Goal: Information Seeking & Learning: Learn about a topic

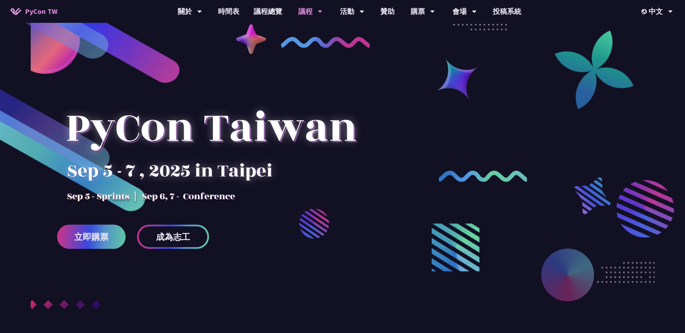
click at [311, 12] on div "議程" at bounding box center [310, 11] width 24 height 23
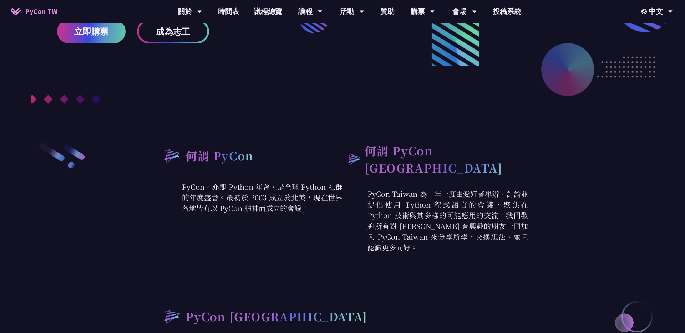
scroll to position [156, 0]
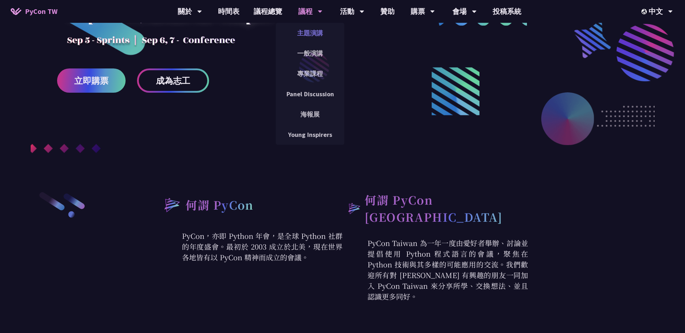
click at [309, 34] on link "主題演講" at bounding box center [310, 33] width 69 height 17
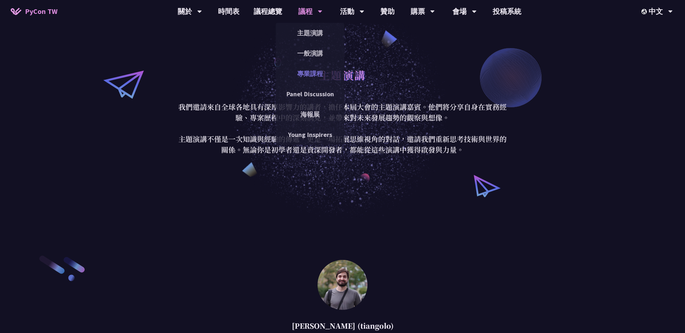
click at [313, 70] on link "專業課程" at bounding box center [310, 73] width 69 height 17
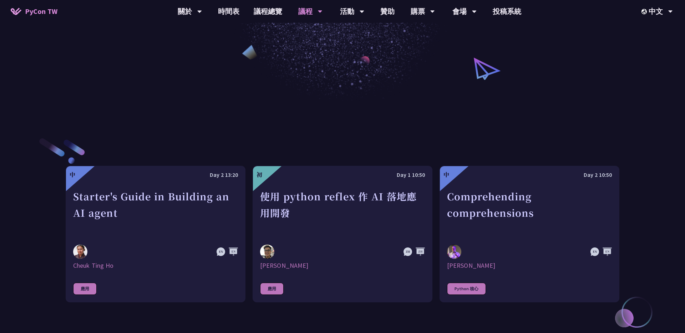
scroll to position [198, 0]
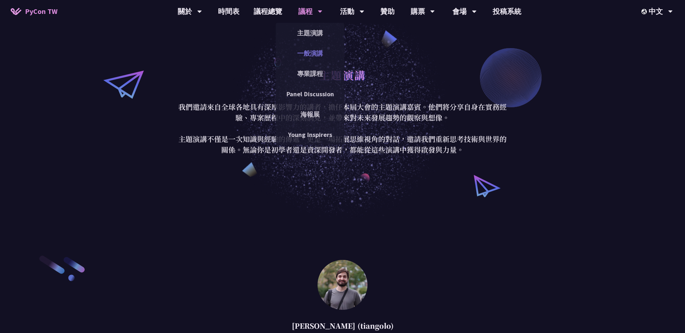
click at [311, 54] on link "一般演講" at bounding box center [310, 53] width 69 height 17
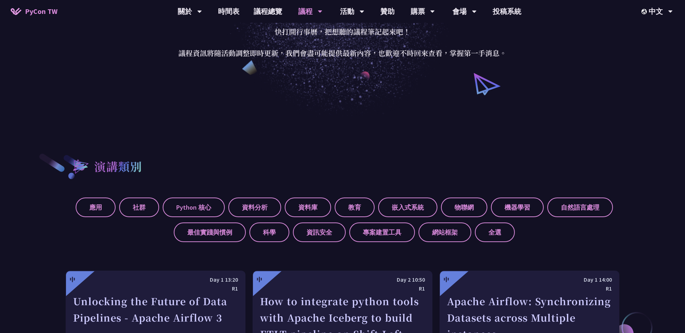
scroll to position [143, 0]
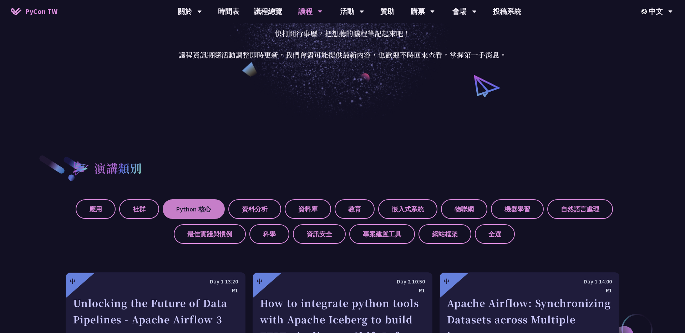
click at [209, 211] on label "Python 核心" at bounding box center [194, 209] width 62 height 20
click at [0, 0] on input "Python 核心" at bounding box center [0, 0] width 0 height 0
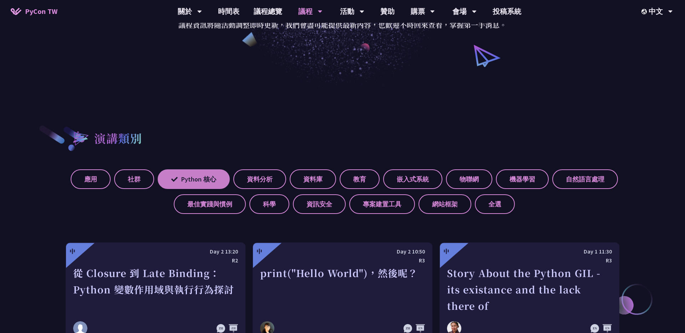
scroll to position [178, 0]
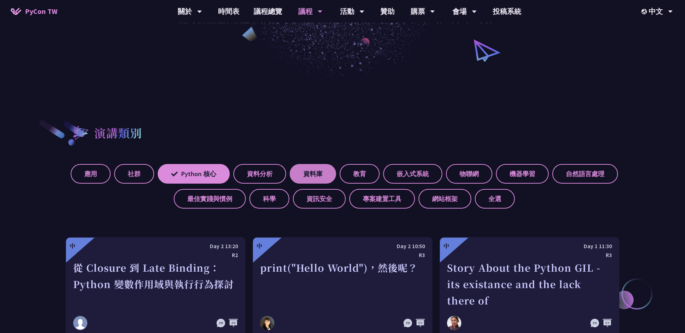
click at [324, 178] on label "資料庫" at bounding box center [313, 174] width 46 height 20
click at [0, 0] on input "資料庫" at bounding box center [0, 0] width 0 height 0
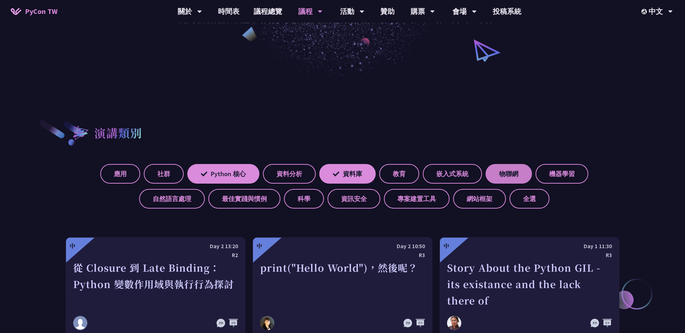
click at [517, 172] on label "物聯網" at bounding box center [509, 174] width 46 height 20
click at [0, 0] on input "物聯網" at bounding box center [0, 0] width 0 height 0
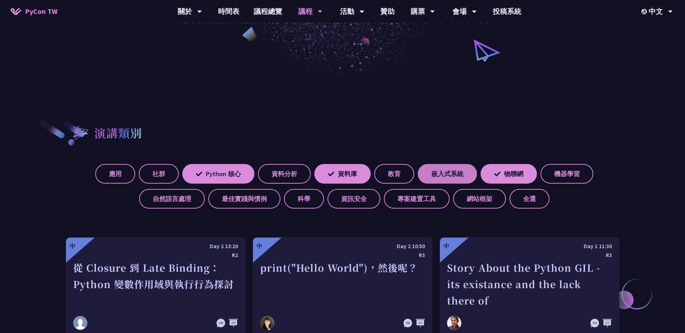
click at [468, 171] on label "嵌入式系統" at bounding box center [447, 174] width 59 height 20
click at [0, 0] on input "嵌入式系統" at bounding box center [0, 0] width 0 height 0
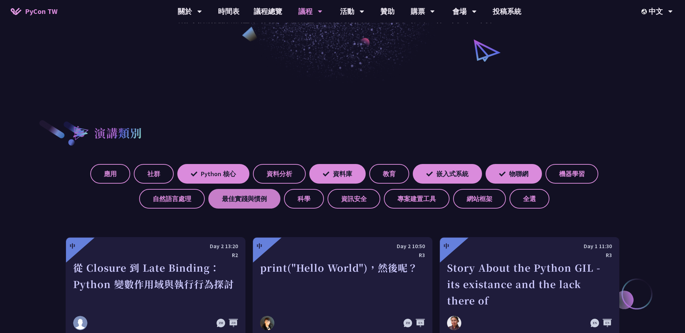
click at [264, 203] on label "最佳實踐與慣例" at bounding box center [244, 199] width 72 height 20
click at [0, 0] on input "最佳實踐與慣例" at bounding box center [0, 0] width 0 height 0
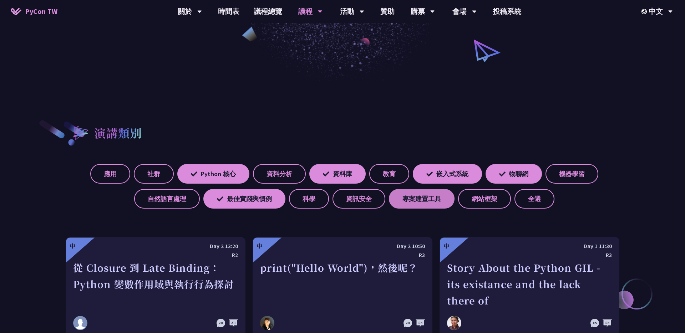
click at [406, 203] on label "專案建置工具" at bounding box center [422, 199] width 66 height 20
click at [0, 0] on input "專案建置工具" at bounding box center [0, 0] width 0 height 0
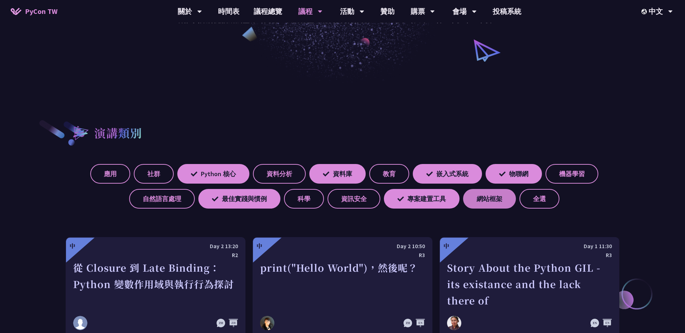
click at [480, 194] on label "網站框架" at bounding box center [489, 199] width 53 height 20
click at [0, 0] on input "網站框架" at bounding box center [0, 0] width 0 height 0
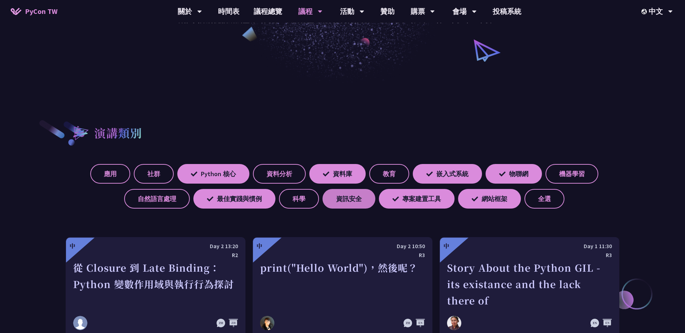
click at [335, 196] on label "資訊安全" at bounding box center [349, 199] width 53 height 20
click at [0, 0] on input "資訊安全" at bounding box center [0, 0] width 0 height 0
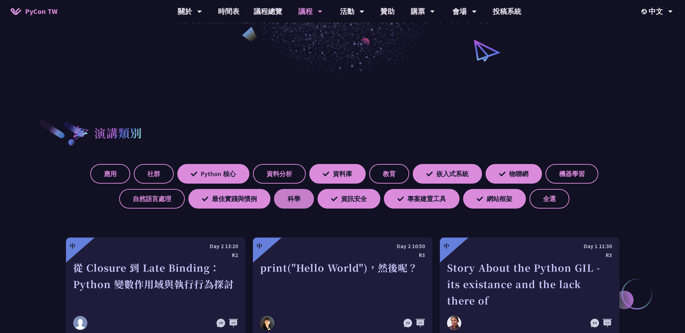
click at [294, 203] on label "科學" at bounding box center [294, 199] width 40 height 20
click at [0, 0] on input "科學" at bounding box center [0, 0] width 0 height 0
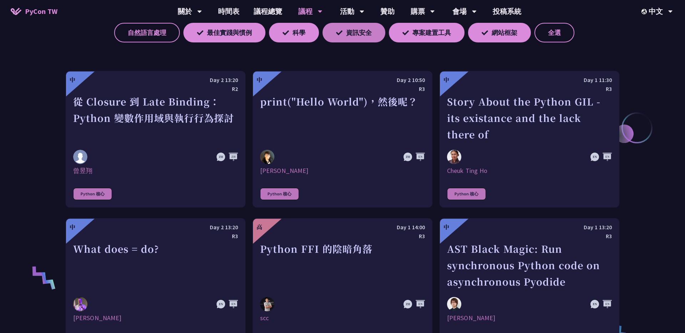
scroll to position [344, 0]
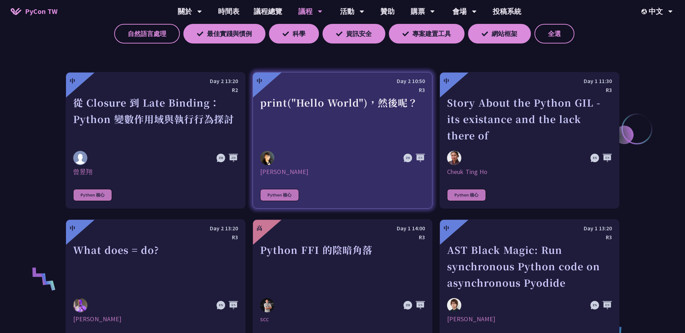
click at [304, 131] on div "print("Hello World")，然後呢？" at bounding box center [342, 119] width 165 height 49
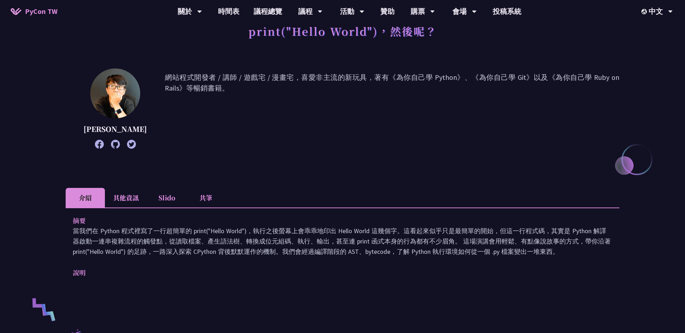
scroll to position [49, 0]
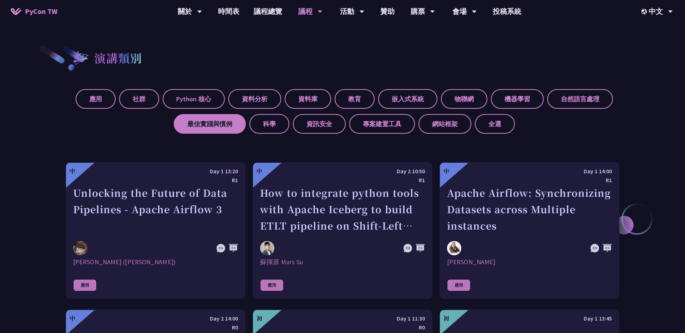
scroll to position [252, 0]
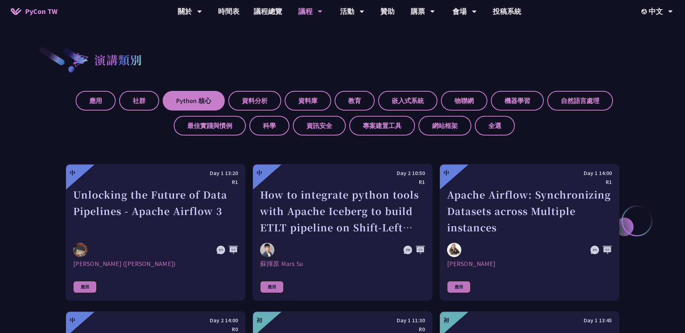
click at [185, 101] on label "Python 核心" at bounding box center [194, 101] width 62 height 20
click at [0, 0] on input "Python 核心" at bounding box center [0, 0] width 0 height 0
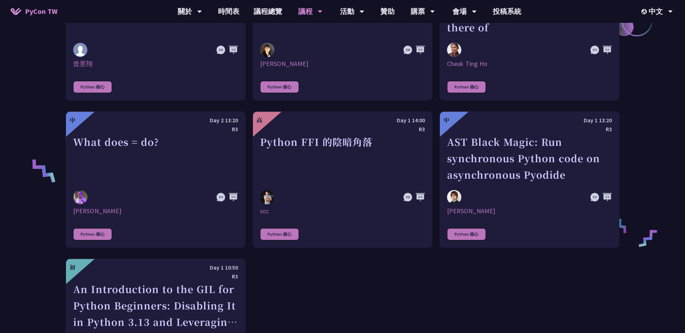
scroll to position [453, 0]
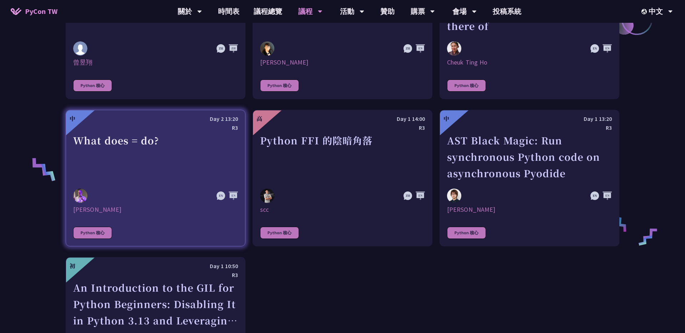
click at [167, 142] on div "What does = do?" at bounding box center [155, 156] width 165 height 49
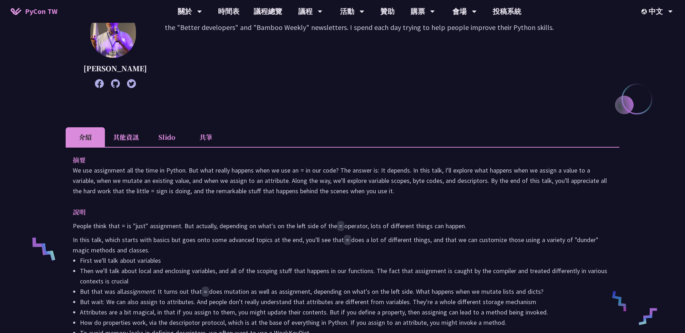
scroll to position [105, 0]
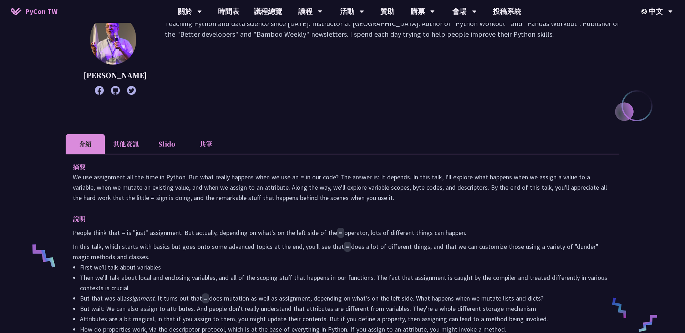
click at [113, 95] on icon at bounding box center [115, 90] width 9 height 9
click at [95, 95] on icon at bounding box center [99, 90] width 9 height 9
click at [149, 194] on p "We use assignment all the time in Python. But what really happens when we use a…" at bounding box center [342, 187] width 539 height 31
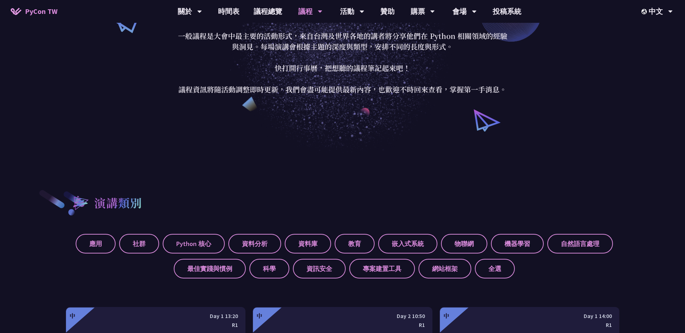
scroll to position [117, 0]
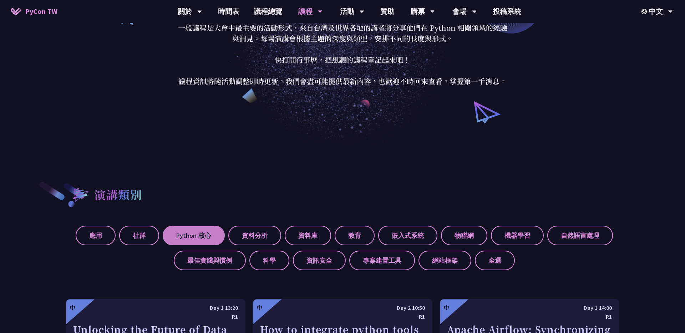
click at [197, 238] on label "Python 核心" at bounding box center [194, 236] width 62 height 20
click at [0, 0] on input "Python 核心" at bounding box center [0, 0] width 0 height 0
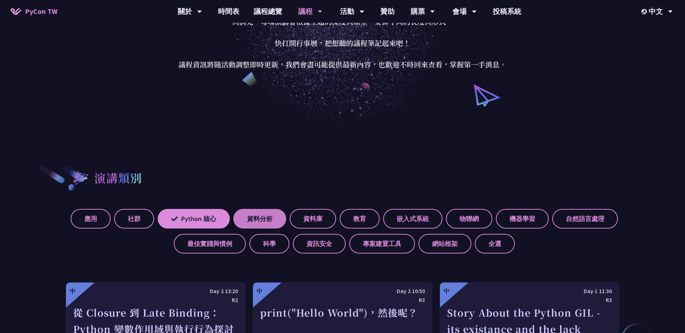
scroll to position [129, 0]
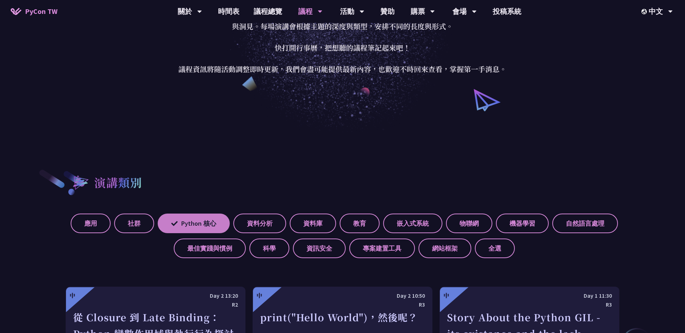
click at [214, 225] on label "Python 核心" at bounding box center [194, 224] width 72 height 20
click at [0, 0] on input "Python 核心" at bounding box center [0, 0] width 0 height 0
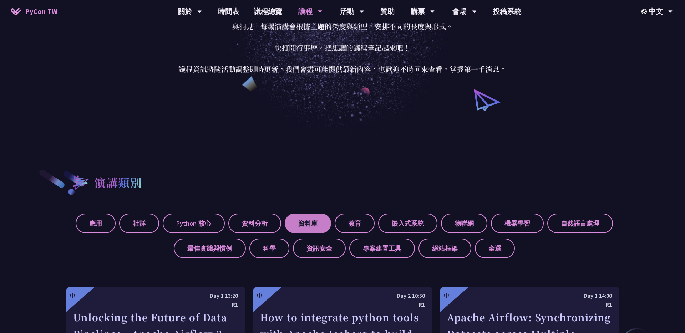
click at [306, 224] on label "資料庫" at bounding box center [308, 224] width 46 height 20
click at [0, 0] on input "資料庫" at bounding box center [0, 0] width 0 height 0
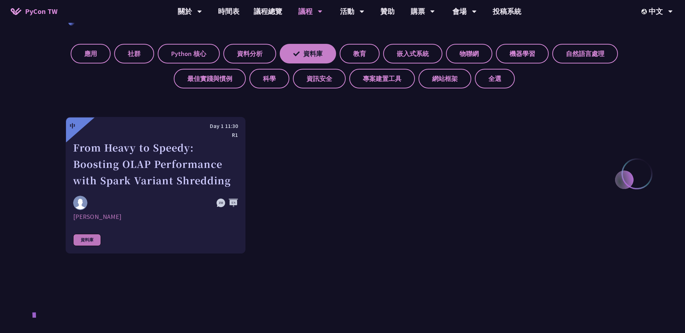
scroll to position [294, 0]
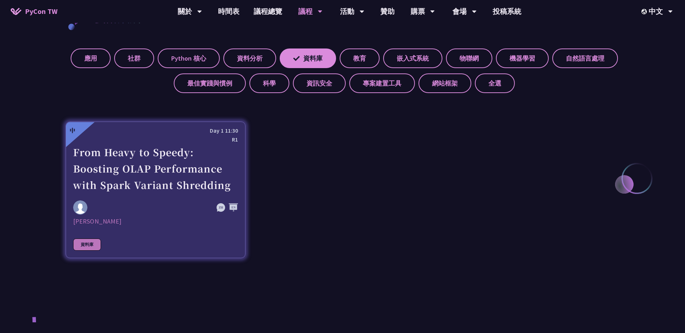
click at [166, 186] on div "From Heavy to Speedy: Boosting OLAP Performance with Spark Variant Shredding" at bounding box center [155, 168] width 165 height 49
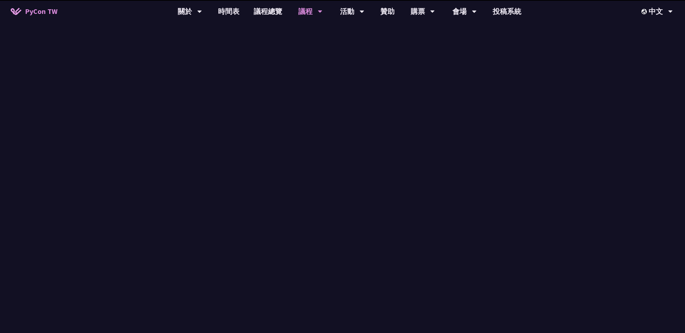
scroll to position [294, 0]
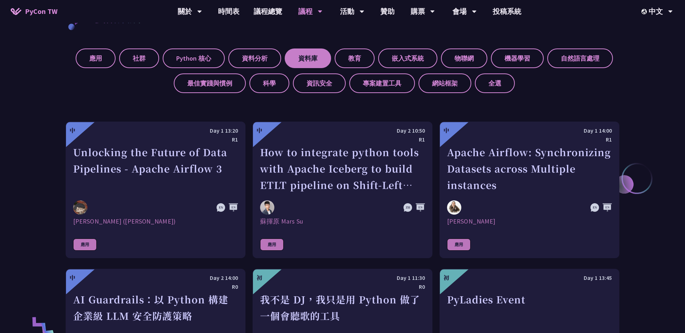
click at [312, 52] on label "資料庫" at bounding box center [308, 59] width 46 height 20
click at [0, 0] on input "資料庫" at bounding box center [0, 0] width 0 height 0
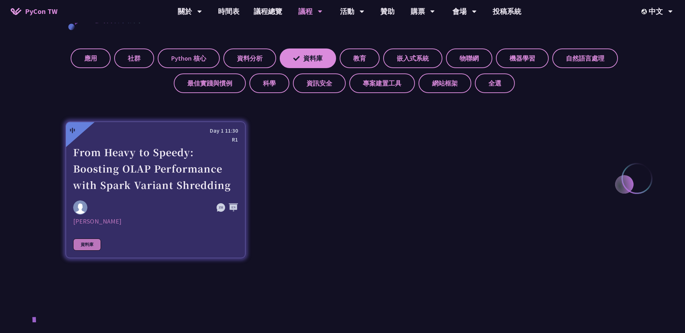
click at [161, 173] on div "From Heavy to Speedy: Boosting OLAP Performance with Spark Variant Shredding" at bounding box center [155, 168] width 165 height 49
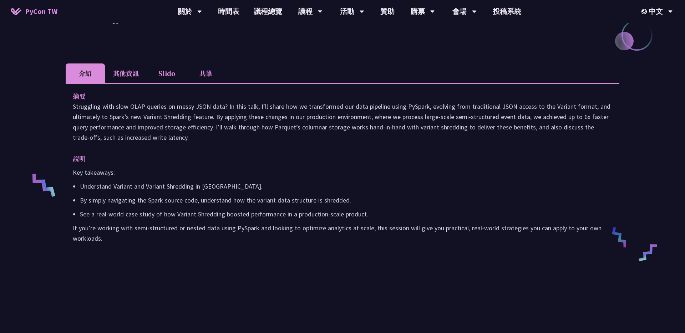
scroll to position [181, 0]
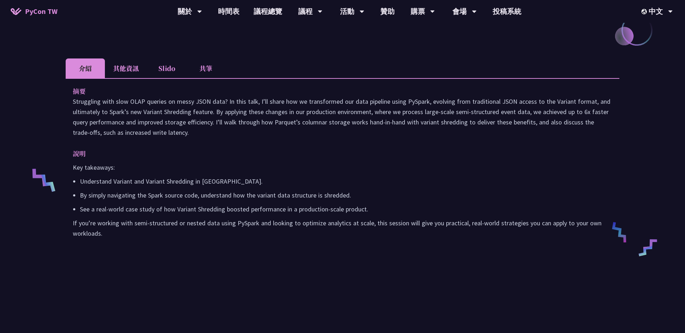
scroll to position [294, 0]
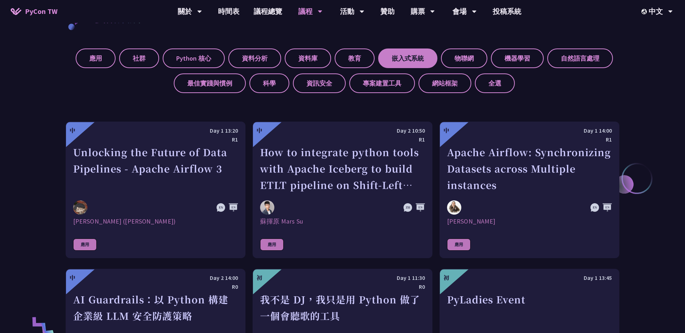
click at [406, 61] on label "嵌入式系統" at bounding box center [407, 59] width 59 height 20
click at [0, 0] on input "嵌入式系統" at bounding box center [0, 0] width 0 height 0
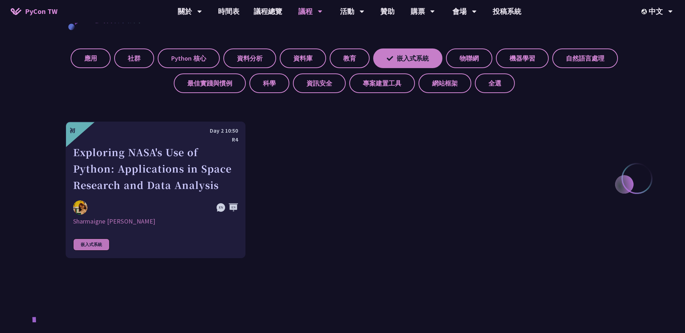
click at [416, 62] on label "嵌入式系統" at bounding box center [407, 59] width 69 height 20
click at [0, 0] on input "嵌入式系統" at bounding box center [0, 0] width 0 height 0
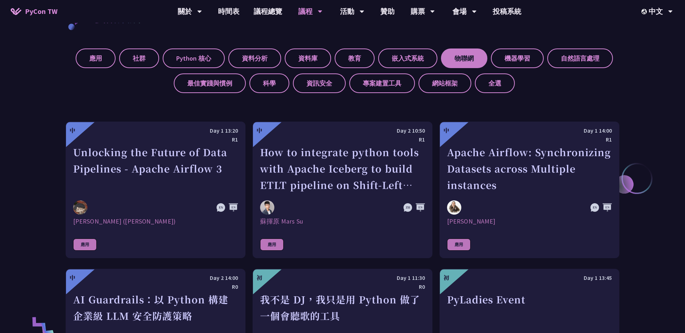
click at [460, 61] on label "物聯網" at bounding box center [464, 59] width 46 height 20
click at [0, 0] on input "物聯網" at bounding box center [0, 0] width 0 height 0
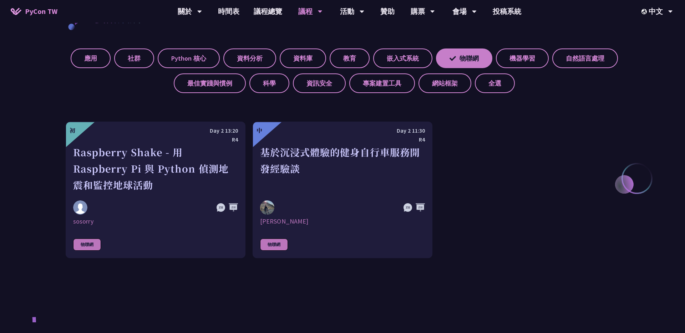
click at [460, 53] on label "物聯網" at bounding box center [464, 59] width 56 height 20
click at [0, 0] on input "物聯網" at bounding box center [0, 0] width 0 height 0
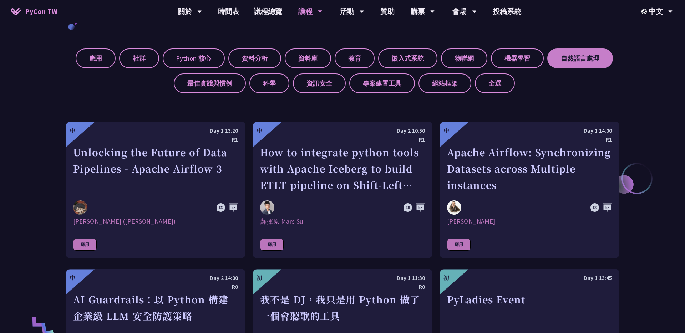
click at [593, 58] on label "自然語言處理" at bounding box center [580, 59] width 66 height 20
click at [0, 0] on input "自然語言處理" at bounding box center [0, 0] width 0 height 0
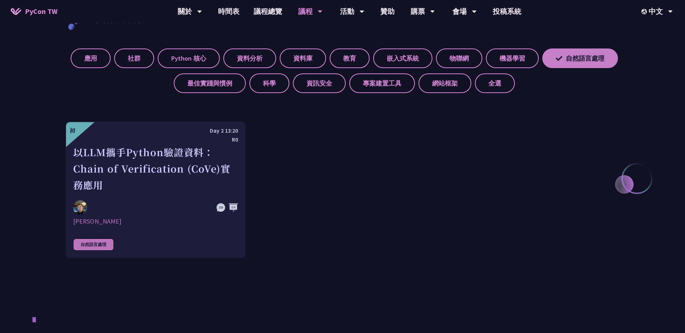
click at [593, 58] on label "自然語言處理" at bounding box center [580, 59] width 76 height 20
click at [0, 0] on input "自然語言處理" at bounding box center [0, 0] width 0 height 0
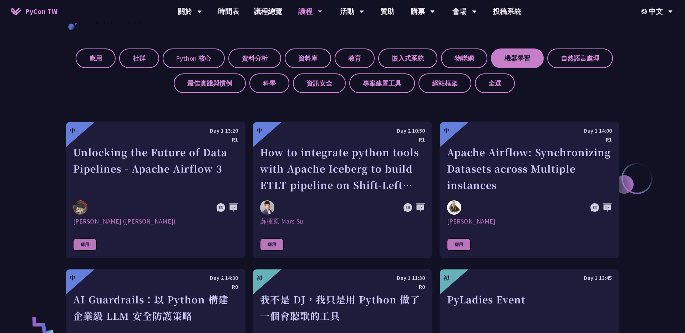
click at [529, 59] on label "機器學習" at bounding box center [517, 59] width 53 height 20
click at [0, 0] on input "機器學習" at bounding box center [0, 0] width 0 height 0
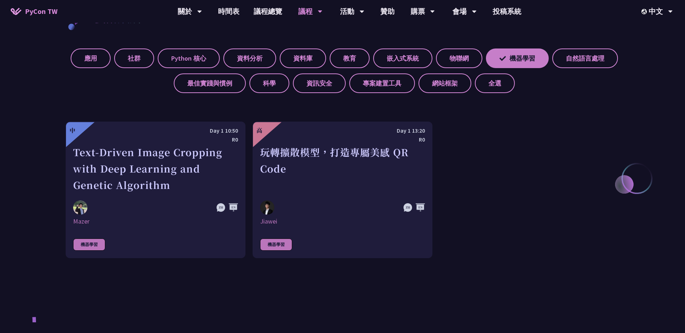
click at [529, 59] on label "機器學習" at bounding box center [517, 59] width 63 height 20
click at [0, 0] on input "機器學習" at bounding box center [0, 0] width 0 height 0
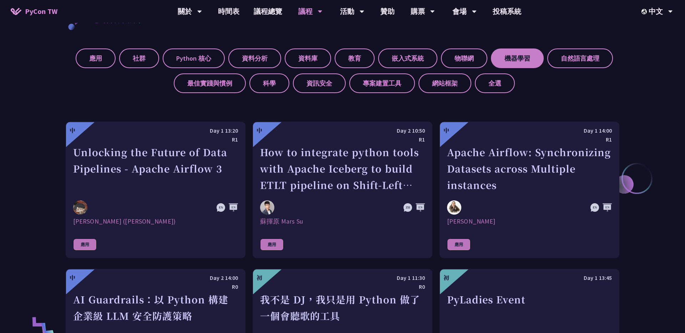
click at [529, 59] on label "機器學習" at bounding box center [517, 59] width 53 height 20
click at [0, 0] on input "機器學習" at bounding box center [0, 0] width 0 height 0
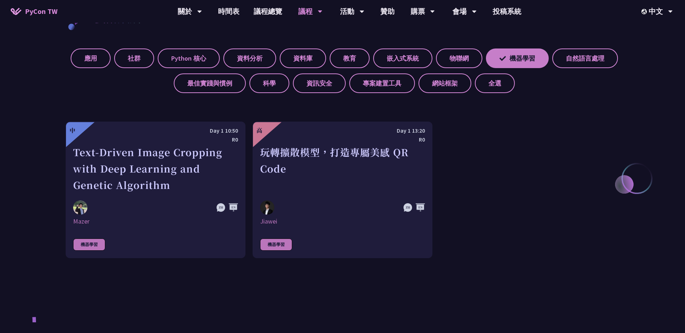
click at [529, 59] on label "機器學習" at bounding box center [517, 59] width 63 height 20
click at [0, 0] on input "機器學習" at bounding box center [0, 0] width 0 height 0
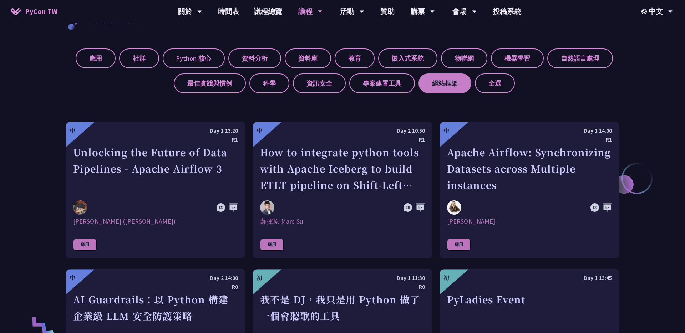
click at [452, 79] on label "網站框架" at bounding box center [445, 83] width 53 height 20
click at [0, 0] on input "網站框架" at bounding box center [0, 0] width 0 height 0
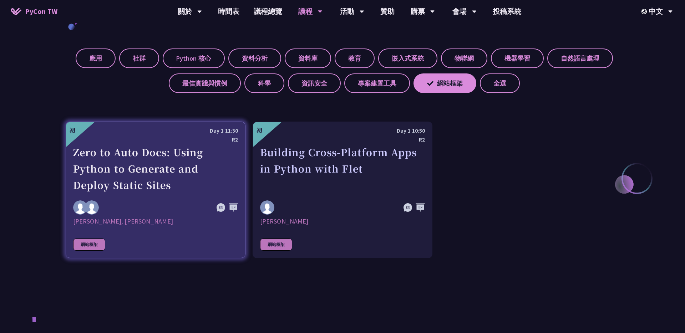
click at [143, 189] on div "Zero to Auto Docs: Using Python to Generate and Deploy Static Sites" at bounding box center [155, 168] width 165 height 49
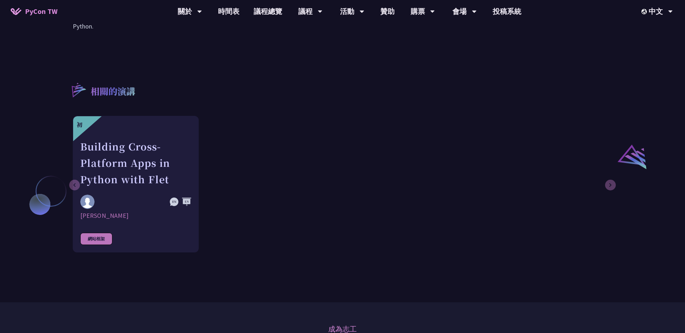
scroll to position [480, 0]
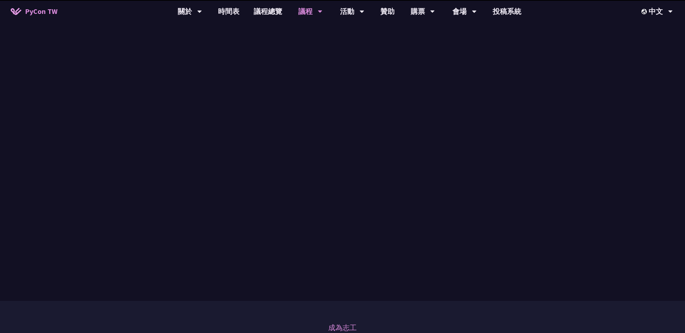
scroll to position [294, 0]
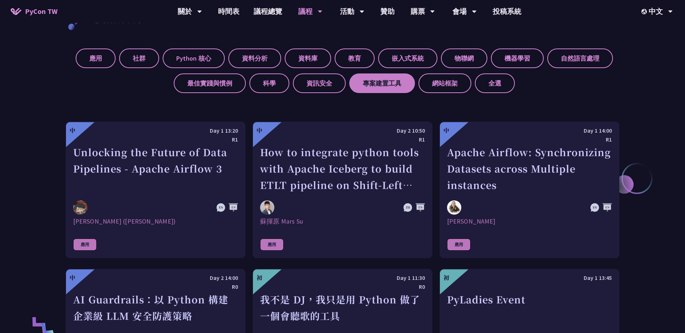
click at [399, 90] on label "專案建置工具" at bounding box center [382, 83] width 66 height 20
click at [0, 0] on input "專案建置工具" at bounding box center [0, 0] width 0 height 0
